Goal: Check status: Check status

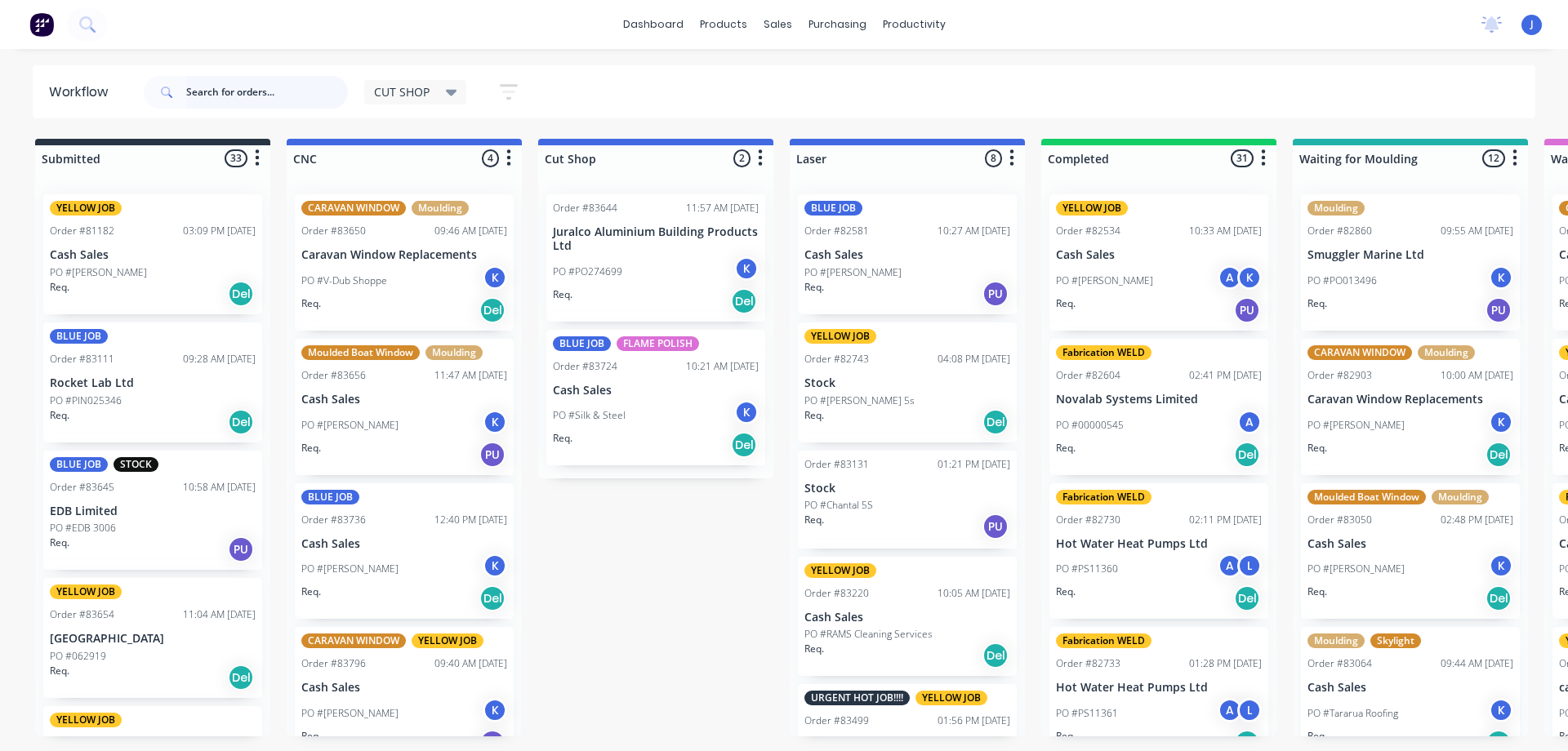
click at [292, 102] on input "text" at bounding box center [267, 92] width 162 height 33
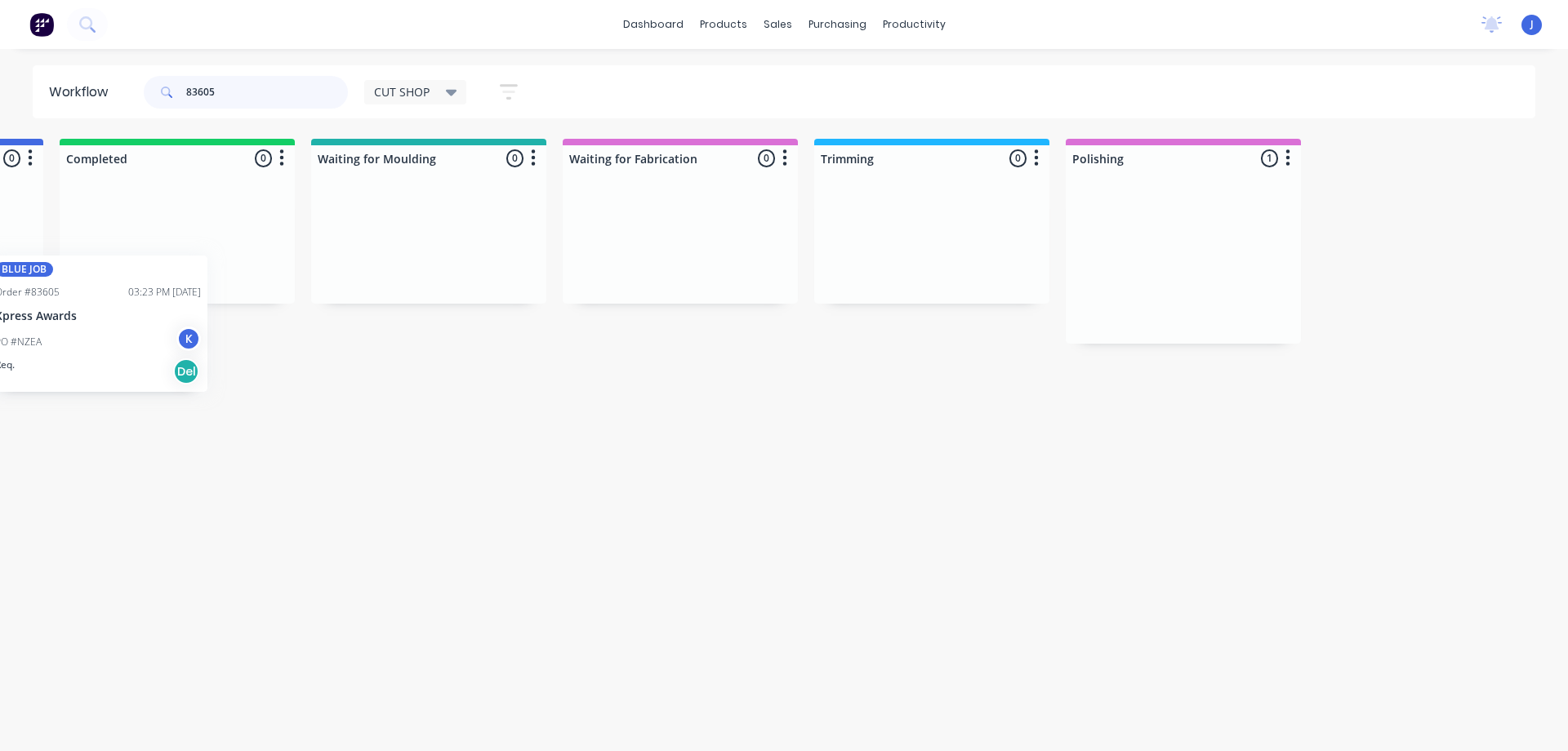
scroll to position [0, 779]
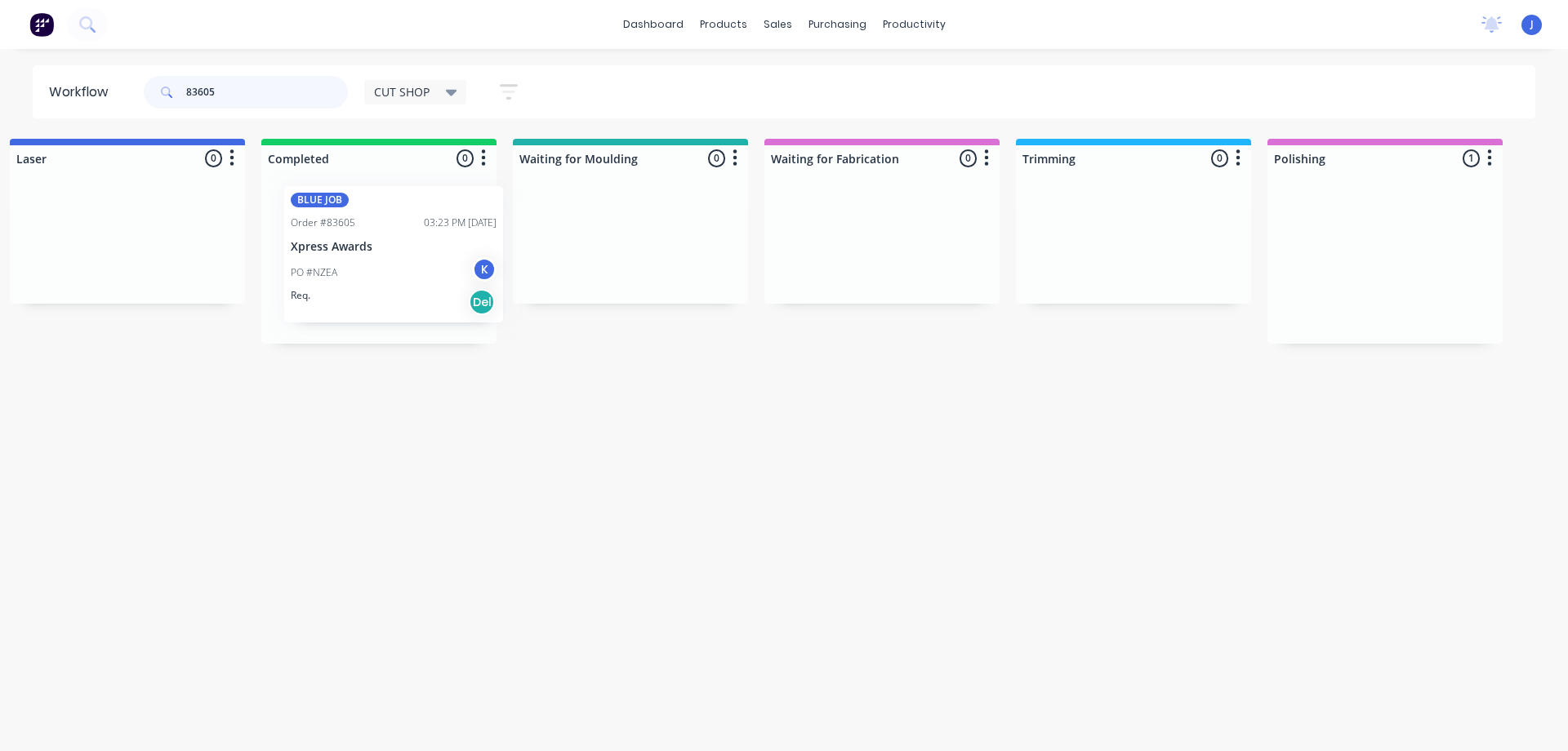
drag, startPoint x: 1084, startPoint y: 298, endPoint x: 374, endPoint y: 297, distance: 710.0
type input "83605"
click at [381, 288] on div "PO #NZEA K" at bounding box center [378, 280] width 206 height 31
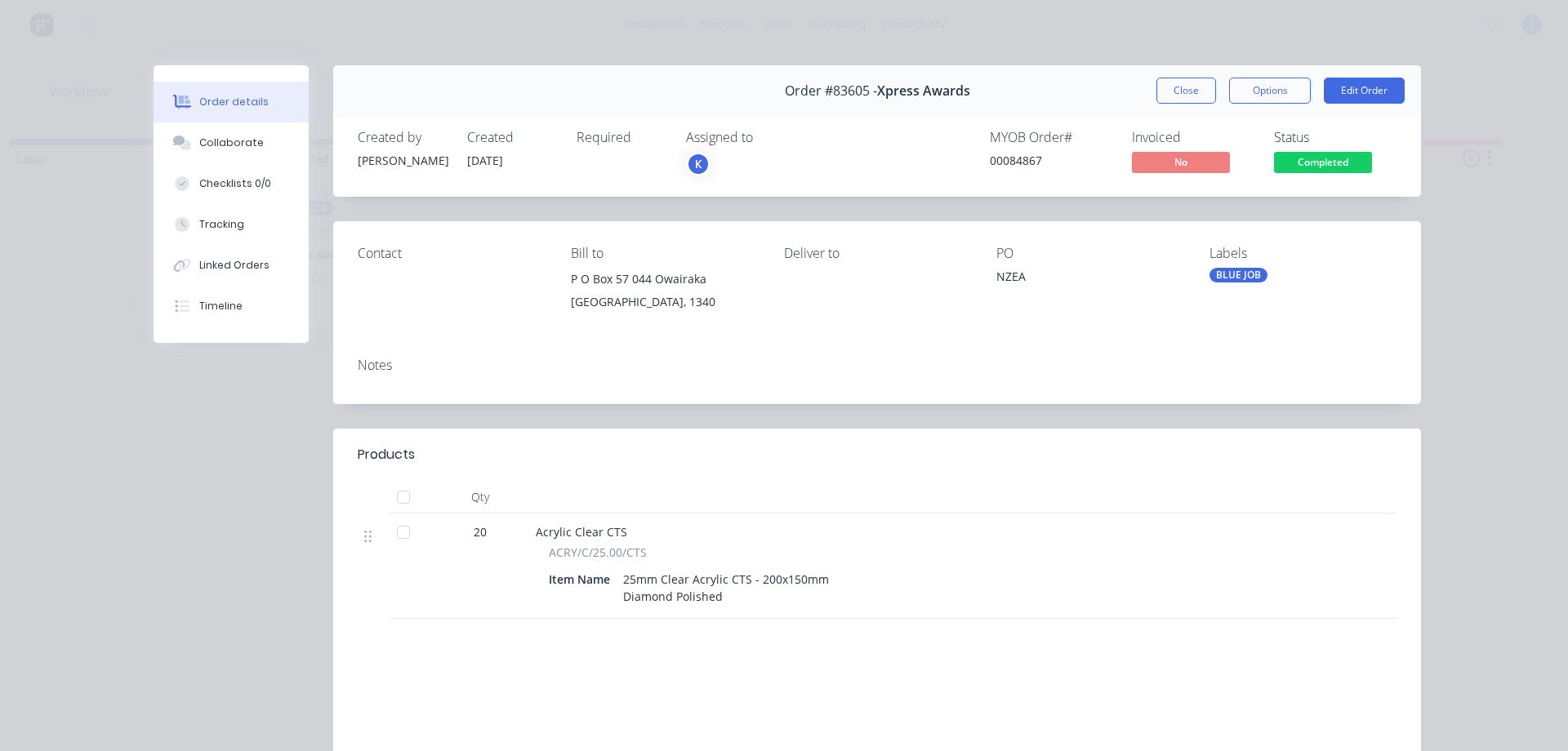
click at [752, 164] on div "K" at bounding box center [767, 164] width 163 height 24
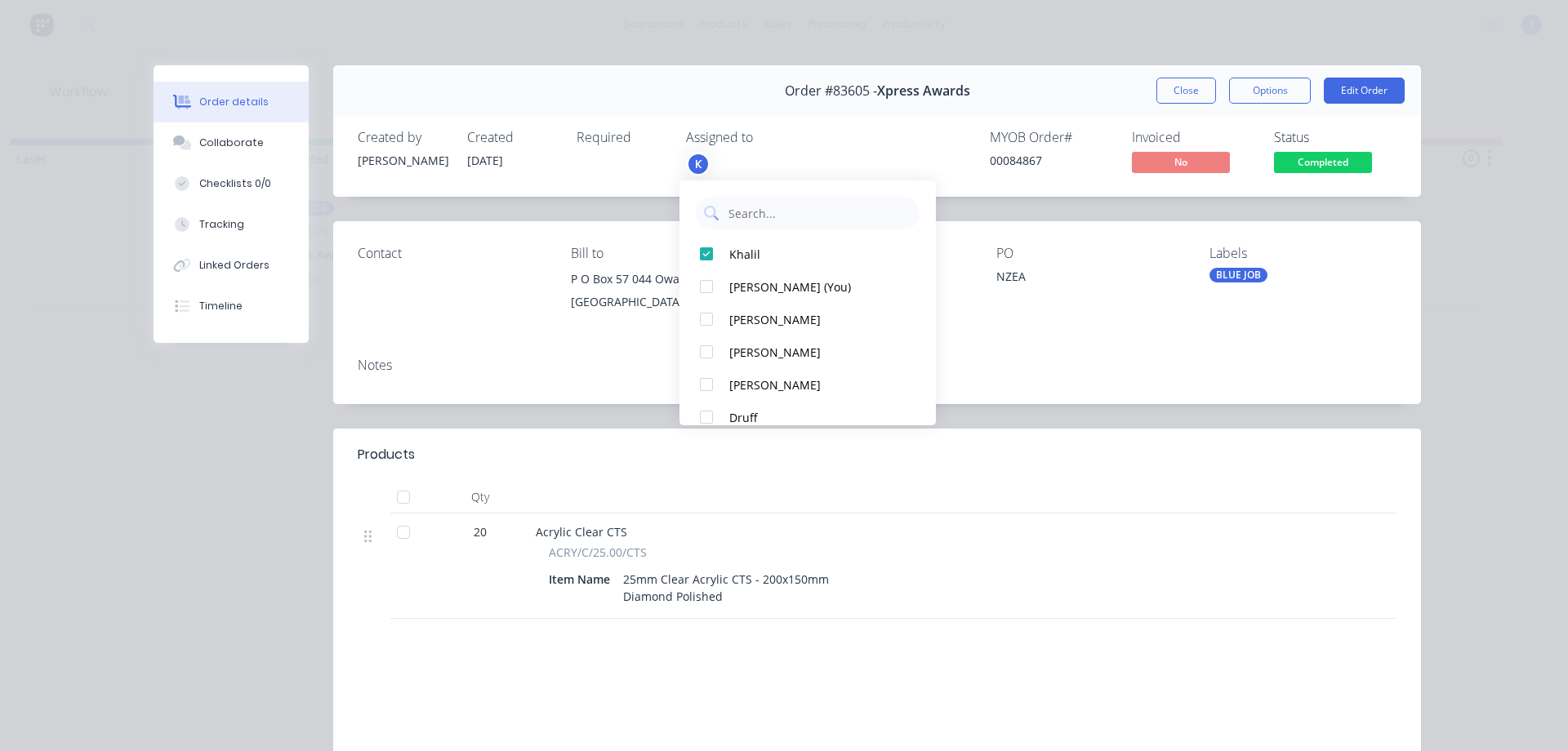
click at [860, 129] on div "Created by [PERSON_NAME] Created [DATE] Required Assigned to K MYOB Order # 000…" at bounding box center [877, 153] width 1088 height 87
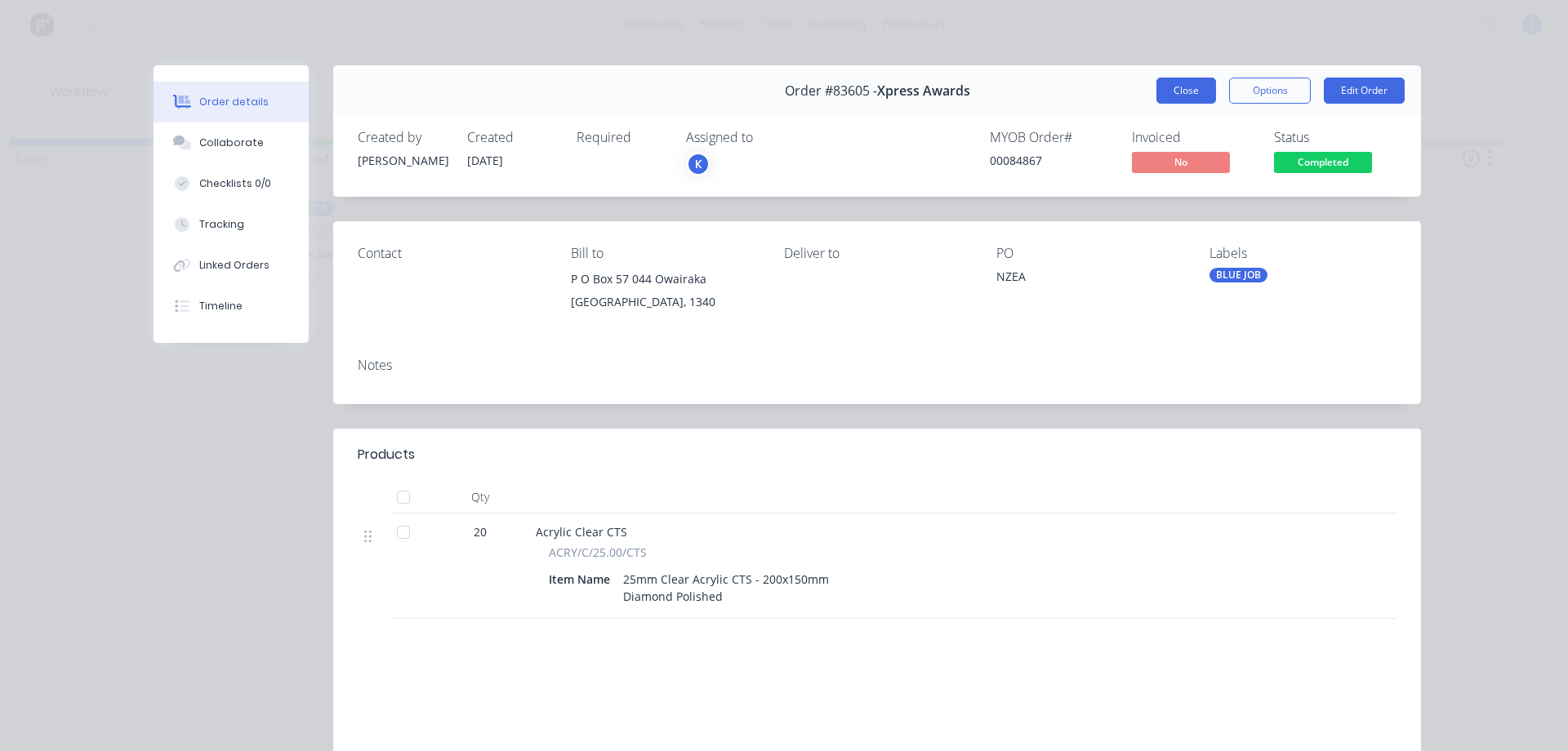
click at [1156, 83] on button "Close" at bounding box center [1186, 90] width 60 height 26
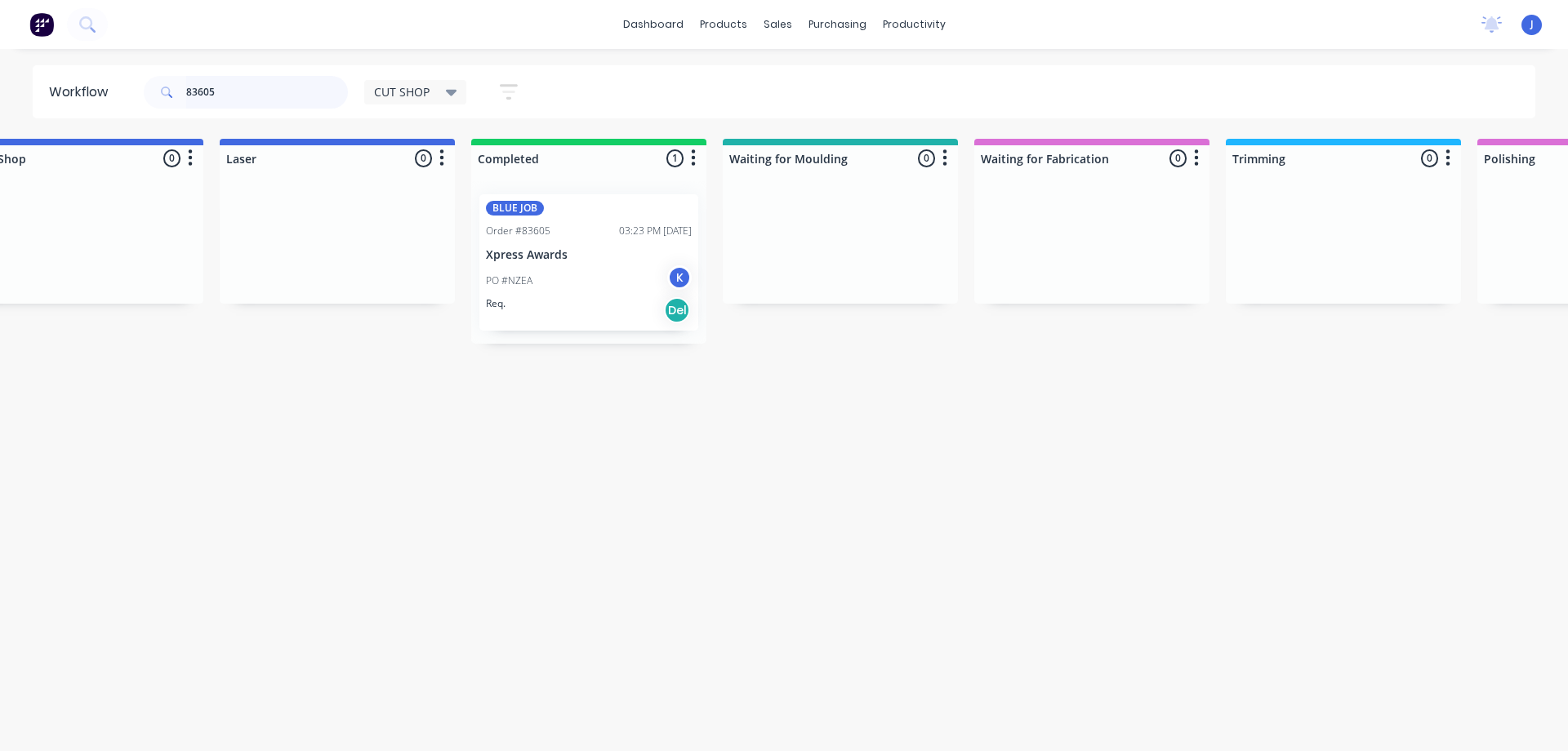
scroll to position [0, 561]
click at [614, 288] on div "PO #NZEA K" at bounding box center [598, 280] width 206 height 31
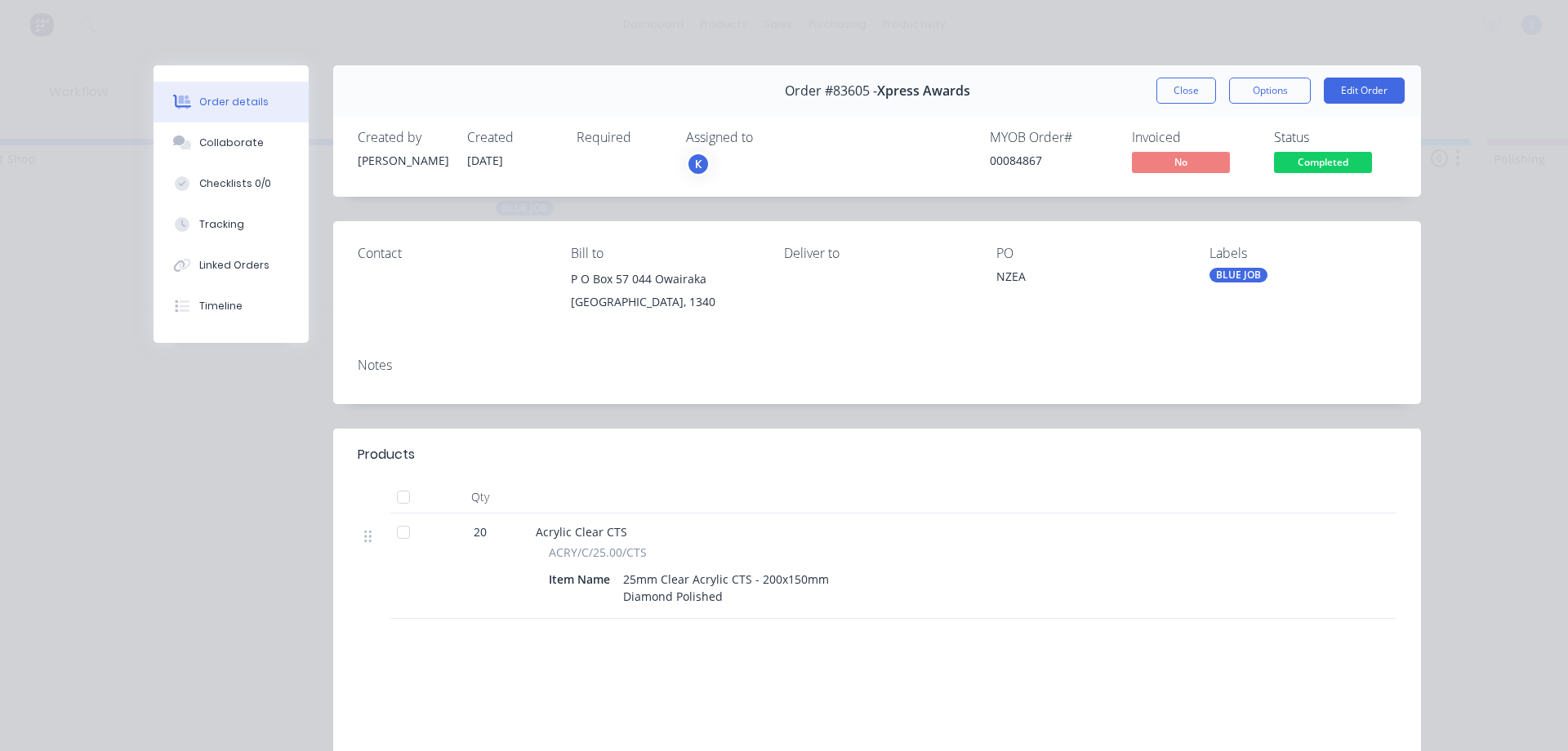
click at [738, 162] on div "K" at bounding box center [767, 164] width 163 height 24
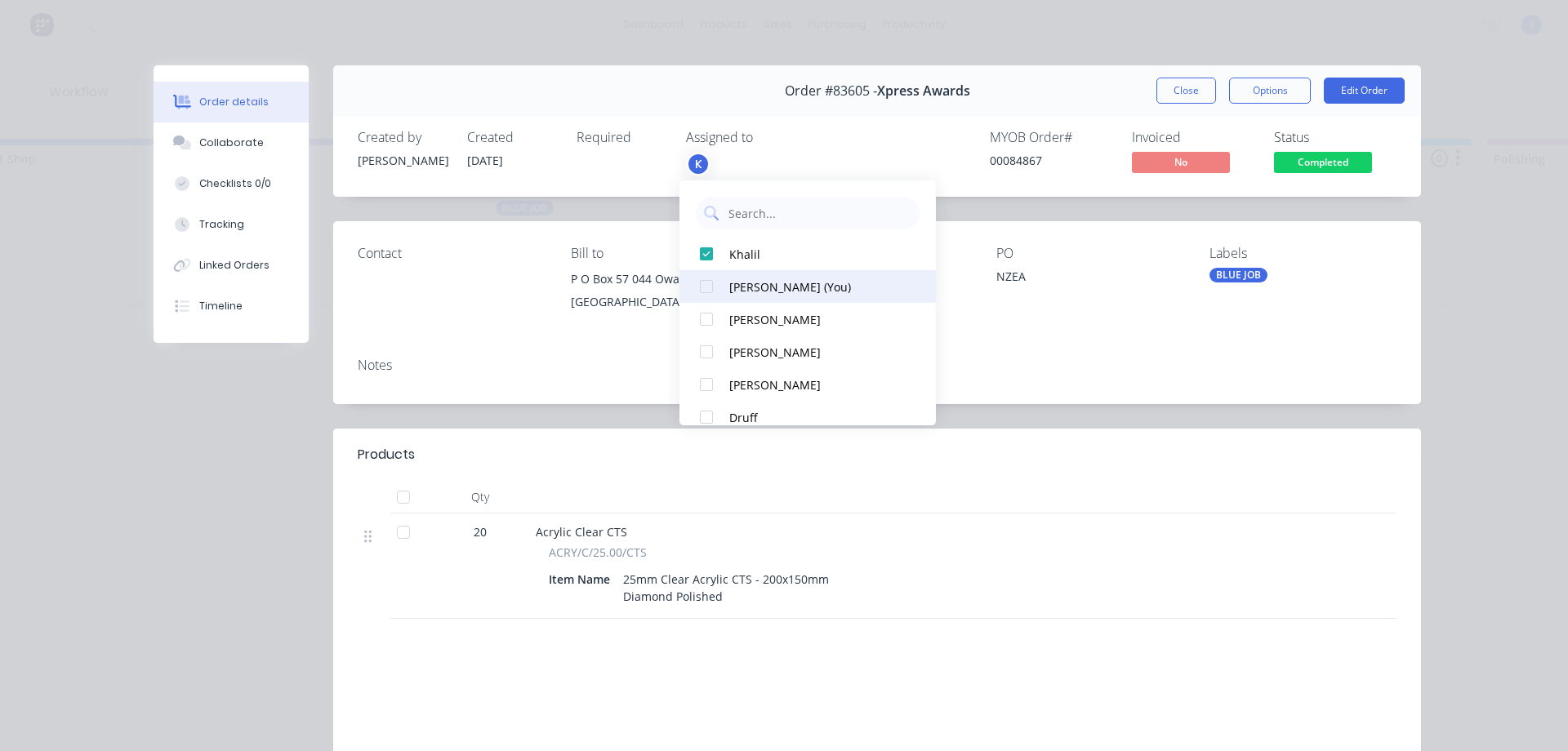
click at [779, 285] on div "[PERSON_NAME] (You)" at bounding box center [815, 287] width 172 height 17
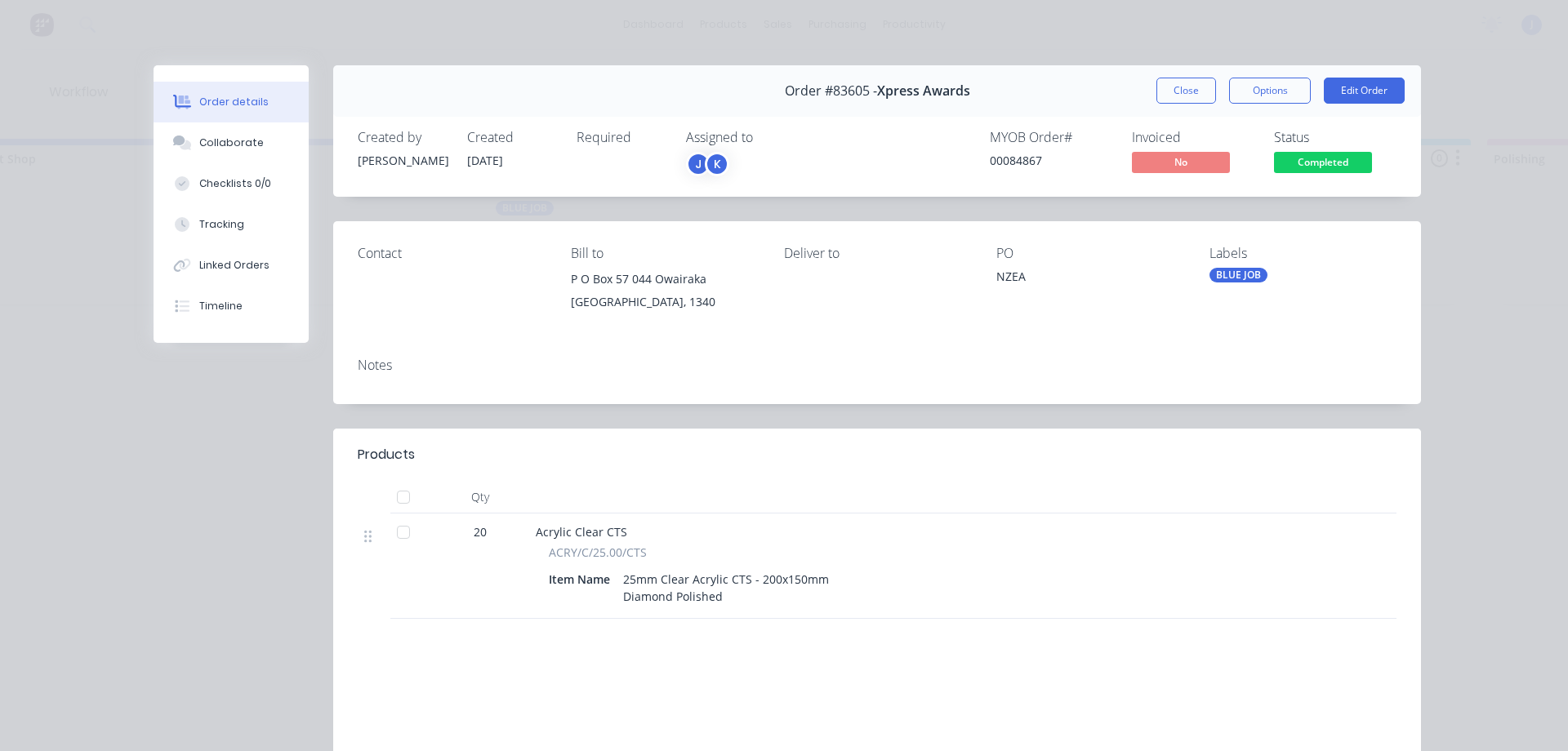
click at [866, 143] on div "MYOB Order # 00084867 Invoiced No Status Completed" at bounding box center [1122, 153] width 547 height 47
click at [1171, 90] on button "Close" at bounding box center [1186, 90] width 60 height 26
